Goal: Obtain resource: Obtain resource

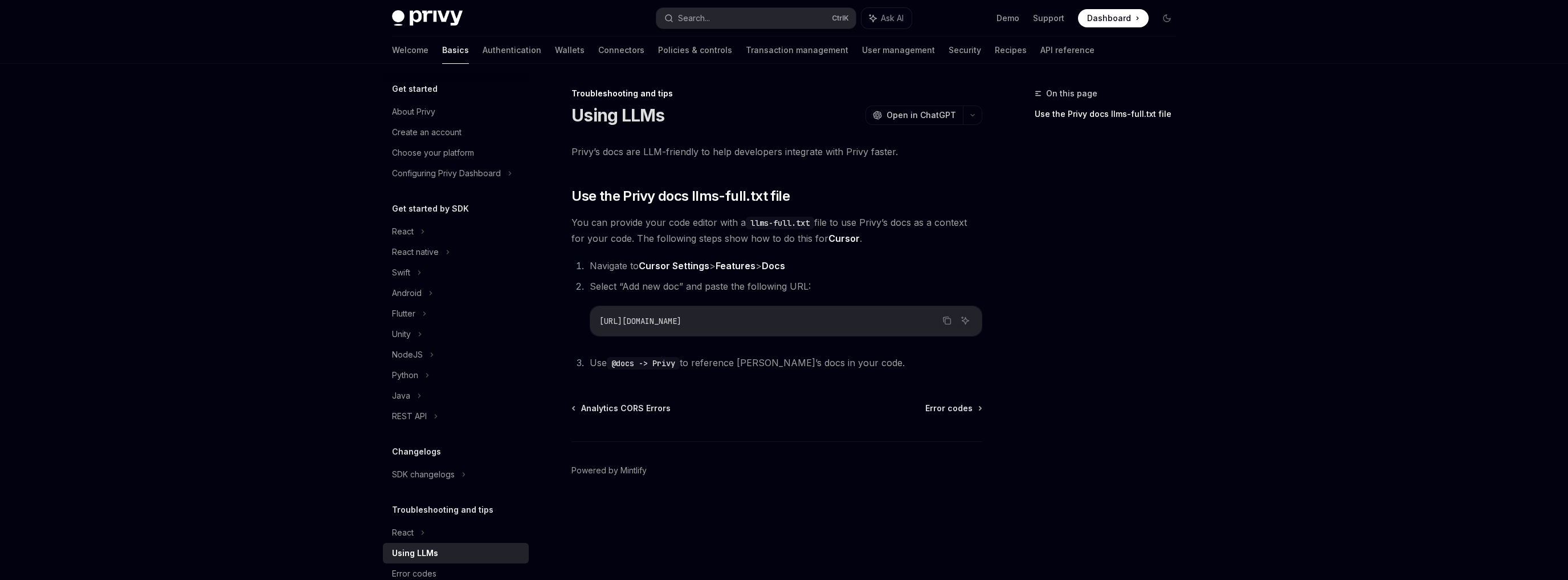
type textarea "*"
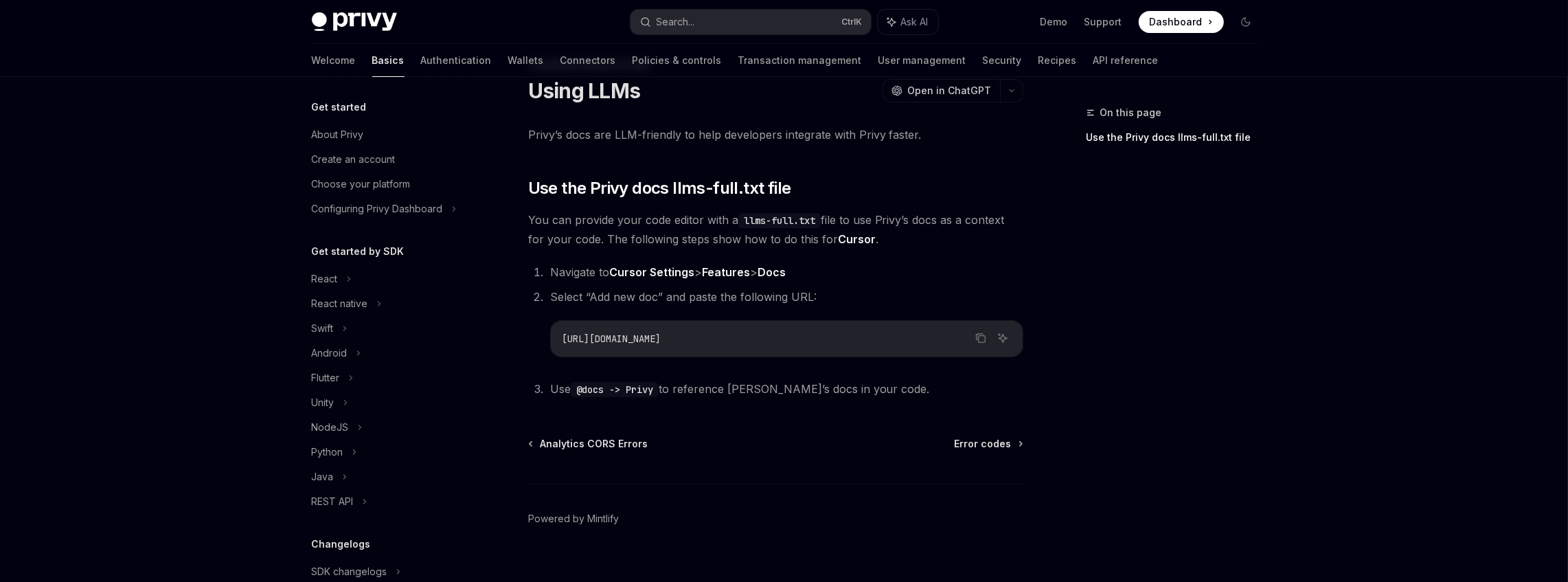
scroll to position [22, 0]
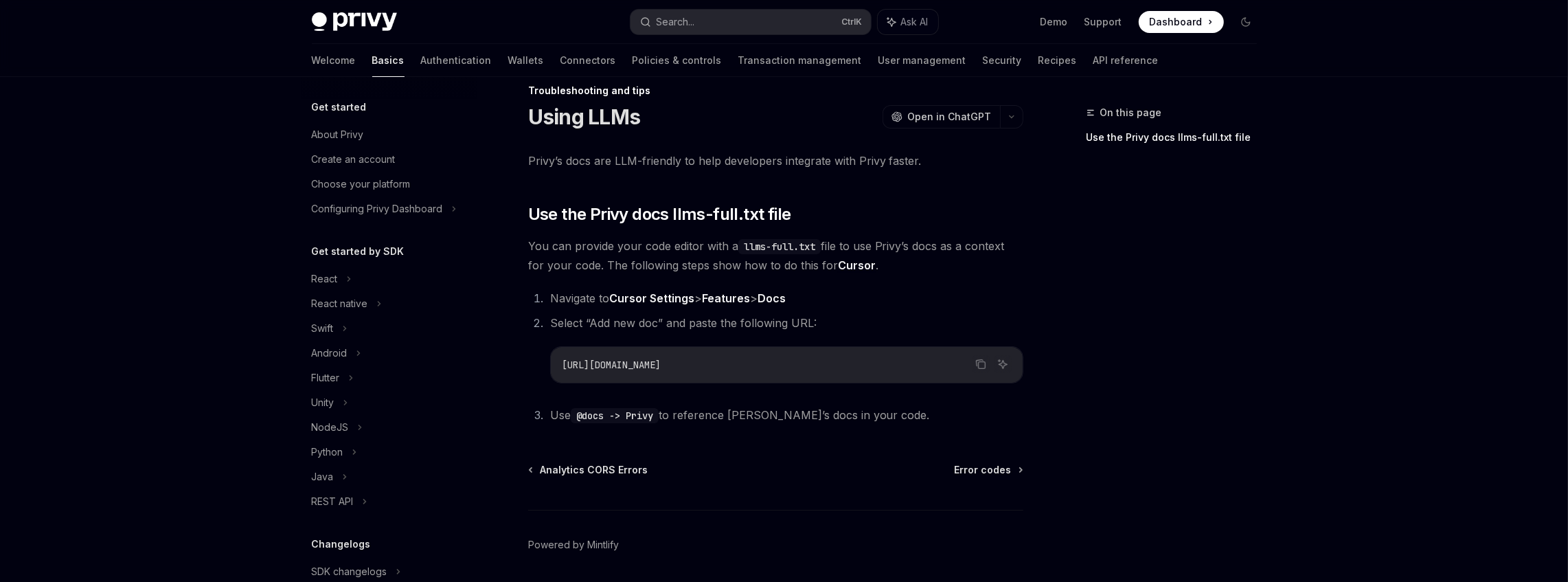
drag, startPoint x: 831, startPoint y: 375, endPoint x: 553, endPoint y: 365, distance: 278.2
click at [553, 365] on div "[URL][DOMAIN_NAME]" at bounding box center [787, 364] width 472 height 36
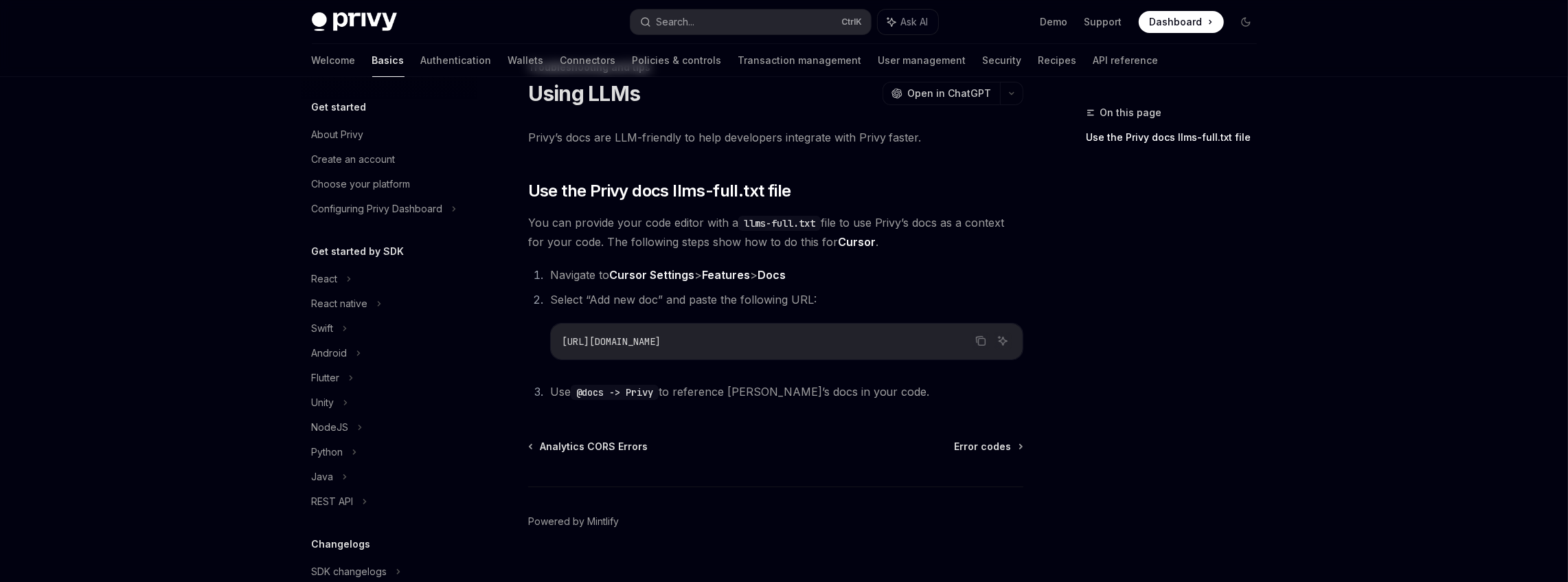
scroll to position [45, 0]
click at [808, 333] on code "[URL][DOMAIN_NAME]" at bounding box center [787, 341] width 449 height 17
drag, startPoint x: 808, startPoint y: 350, endPoint x: 666, endPoint y: 337, distance: 142.6
click at [558, 348] on div "[URL][DOMAIN_NAME]" at bounding box center [787, 341] width 472 height 36
click at [660, 339] on span "[URL][DOMAIN_NAME]" at bounding box center [612, 342] width 99 height 12
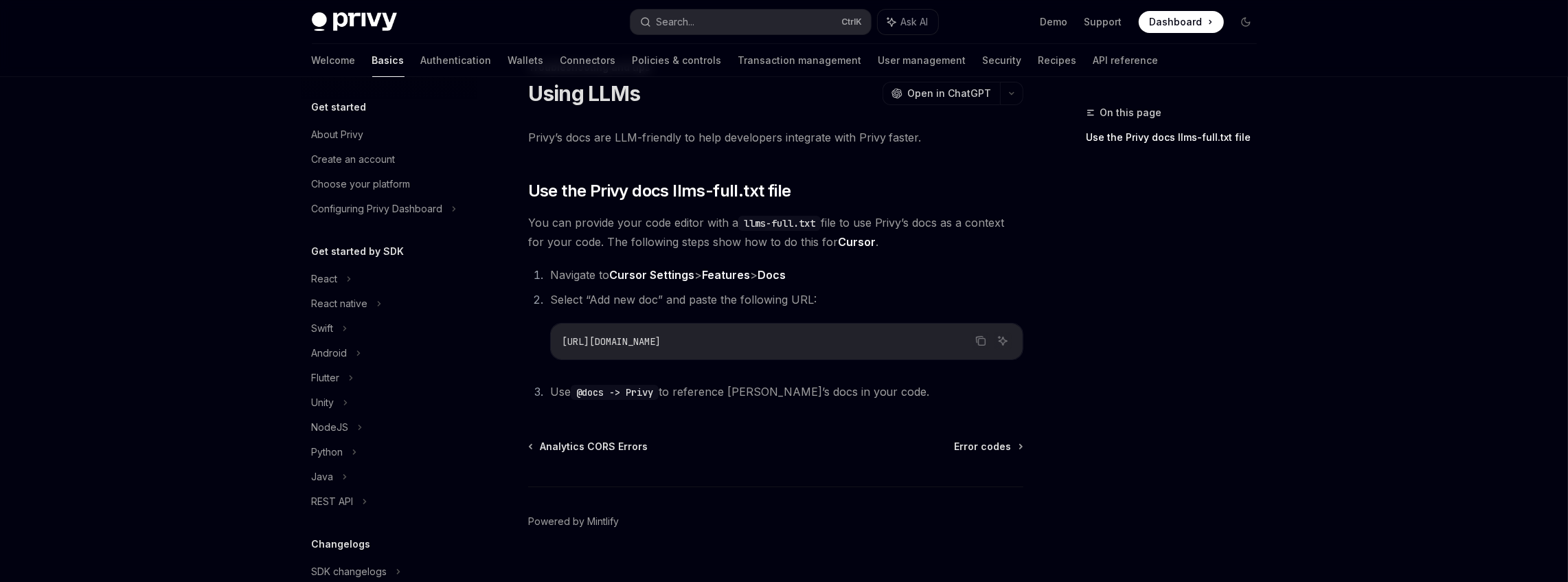
drag, startPoint x: 796, startPoint y: 339, endPoint x: 645, endPoint y: 337, distance: 151.0
click at [645, 337] on code "[URL][DOMAIN_NAME]" at bounding box center [787, 341] width 449 height 17
click at [862, 231] on span "You can provide your code editor with a llms-full.txt file to use Privy’s docs …" at bounding box center [775, 232] width 495 height 38
